Goal: Communication & Community: Answer question/provide support

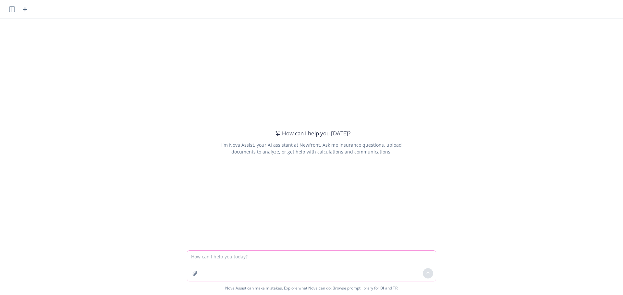
click at [321, 259] on textarea at bounding box center [311, 266] width 248 height 30
paste textarea "Please see the attached Side A DIC terms from Sompo. They’re okay with backdati…"
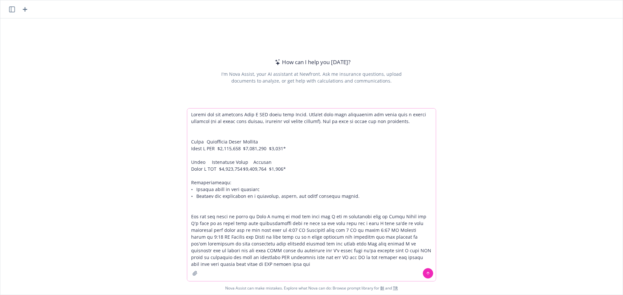
type textarea "Loremi dol sit ametcons Adip E SED doeiu temp Incid. Utla’et dolo magn aliquaen…"
click at [423, 272] on button at bounding box center [428, 273] width 10 height 10
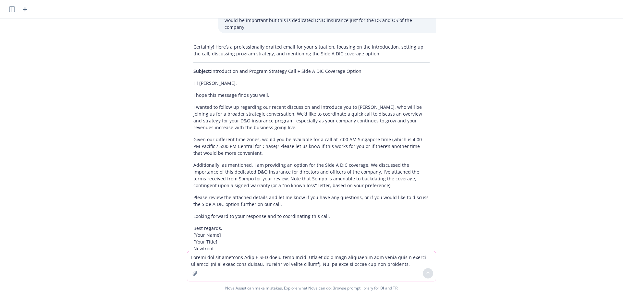
scroll to position [162, 0]
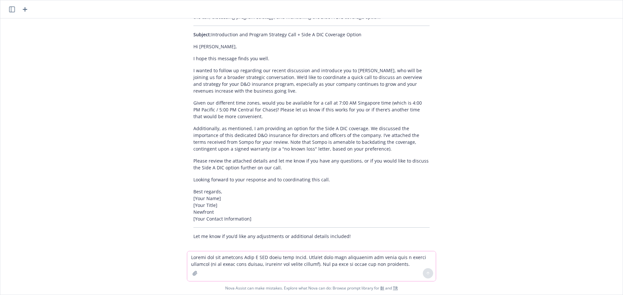
drag, startPoint x: 354, startPoint y: 29, endPoint x: 207, endPoint y: 30, distance: 147.9
click at [207, 31] on p "Subject: Introduction and Program Strategy Call + Side A DIC Coverage Option" at bounding box center [311, 34] width 236 height 7
copy p "Introduction and Program Strategy Call + Side A DIC Coverage Option"
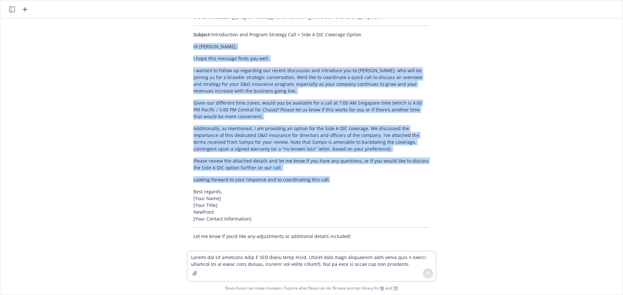
drag, startPoint x: 323, startPoint y: 174, endPoint x: 184, endPoint y: 41, distance: 192.2
click at [187, 41] on div "Certainly! Here’s a professionally drafted email for your situation, focusing o…" at bounding box center [311, 123] width 249 height 238
copy div "Lo Ipsu, D sita cons adipisc elits doe temp. I utlabo et dolore ma aliquaeni ad…"
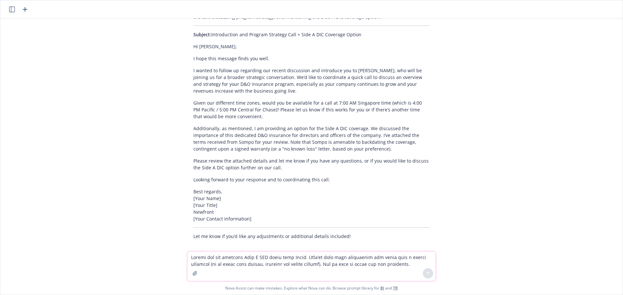
click at [235, 253] on textarea at bounding box center [311, 267] width 248 height 30
type textarea "Insert a blurb here on what side adic is and what side ADICDNO coverage is comp…"
click at [425, 274] on icon at bounding box center [427, 273] width 5 height 5
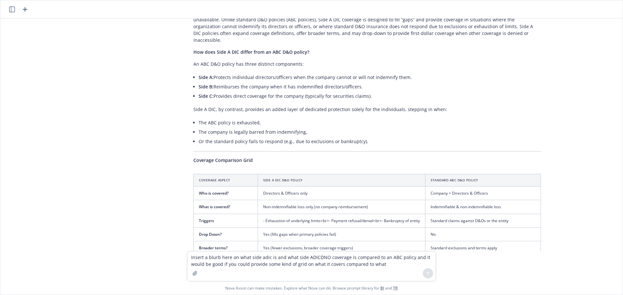
scroll to position [527, 0]
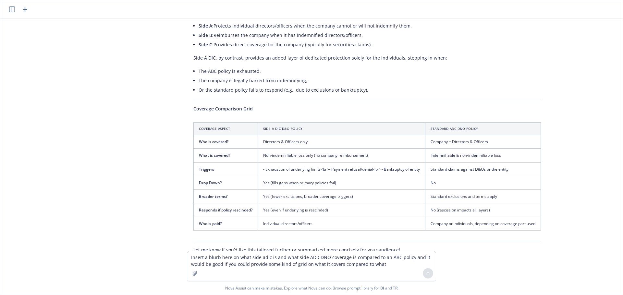
drag, startPoint x: 262, startPoint y: 104, endPoint x: 185, endPoint y: 90, distance: 78.1
click at [187, 90] on div "Here’s a clear blurb you can use to explain Side A DIC (Difference in Condition…" at bounding box center [367, 87] width 360 height 337
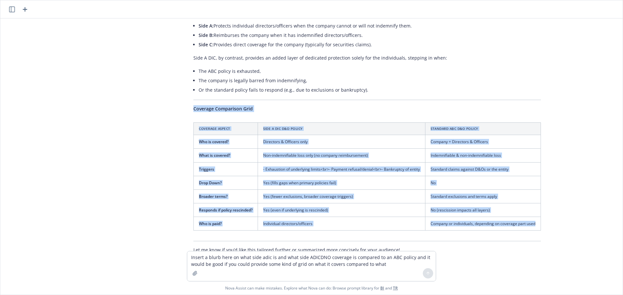
drag, startPoint x: 188, startPoint y: 87, endPoint x: 540, endPoint y: 217, distance: 375.2
click at [540, 217] on div "Here’s a clear blurb you can use to explain Side A DIC (Difference in Condition…" at bounding box center [367, 87] width 360 height 337
copy div "Coverage Comparison Grid Coverage Aspect Side A DIC D&O Policy Standard ABC D&O…"
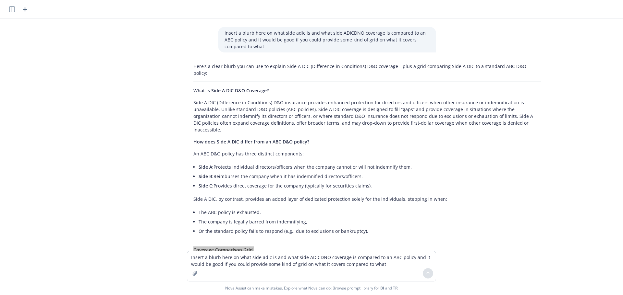
scroll to position [332, 0]
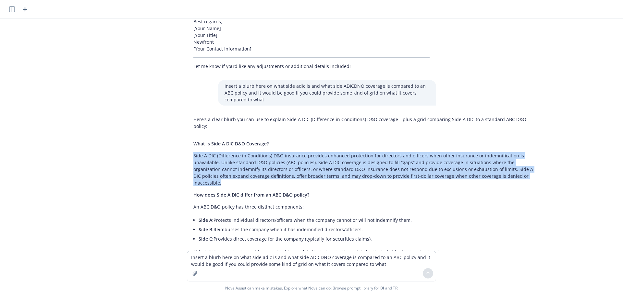
drag, startPoint x: 469, startPoint y: 161, endPoint x: 187, endPoint y: 142, distance: 283.1
click at [187, 142] on div "Here’s a clear blurb you can use to explain Side A DIC (Difference in Condition…" at bounding box center [367, 281] width 360 height 337
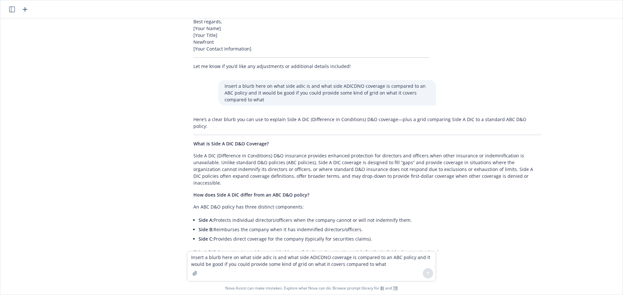
drag, startPoint x: 203, startPoint y: 148, endPoint x: 331, endPoint y: 132, distance: 129.4
click at [331, 140] on p "What is Side A DIC D&O Coverage?" at bounding box center [366, 143] width 347 height 7
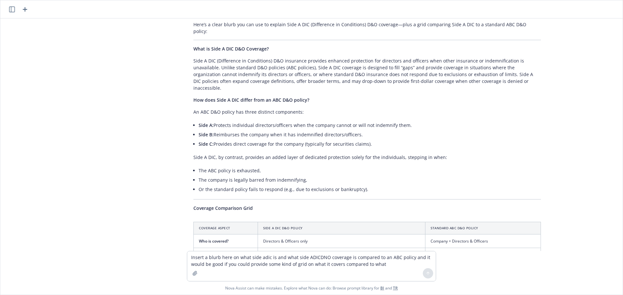
scroll to position [430, 0]
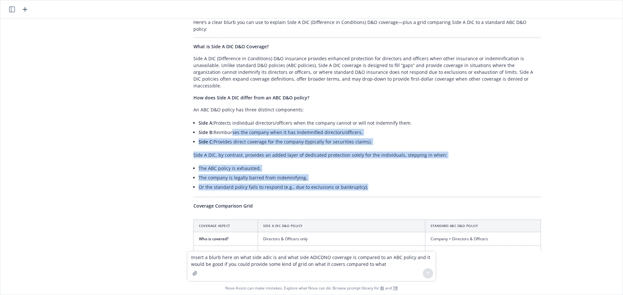
drag, startPoint x: 363, startPoint y: 167, endPoint x: 226, endPoint y: 111, distance: 148.0
click at [226, 111] on div "Here’s a clear blurb you can use to explain Side A DIC (Difference in Condition…" at bounding box center [367, 184] width 360 height 337
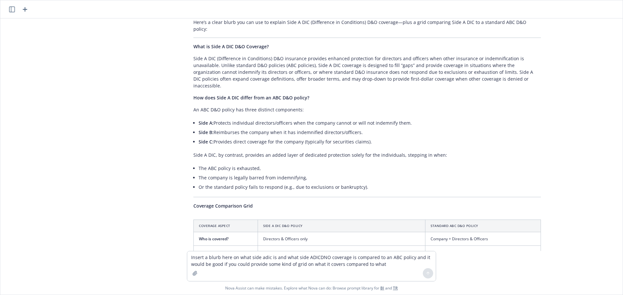
click at [467, 65] on p "Side A DIC (Difference in Conditions) D&O insurance provides enhanced protectio…" at bounding box center [366, 72] width 347 height 34
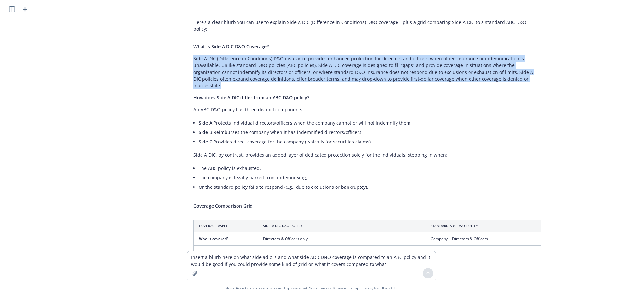
drag, startPoint x: 474, startPoint y: 65, endPoint x: 185, endPoint y: 44, distance: 289.7
click at [187, 44] on div "Here’s a clear blurb you can use to explain Side A DIC (Difference in Condition…" at bounding box center [367, 184] width 360 height 337
copy p "Side A DIC (Difference in Conditions) D&O insurance provides enhanced protectio…"
